Goal: Communication & Community: Answer question/provide support

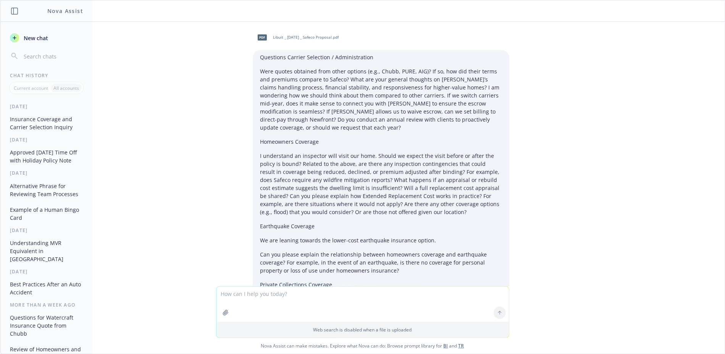
scroll to position [1818, 0]
